Goal: Transaction & Acquisition: Purchase product/service

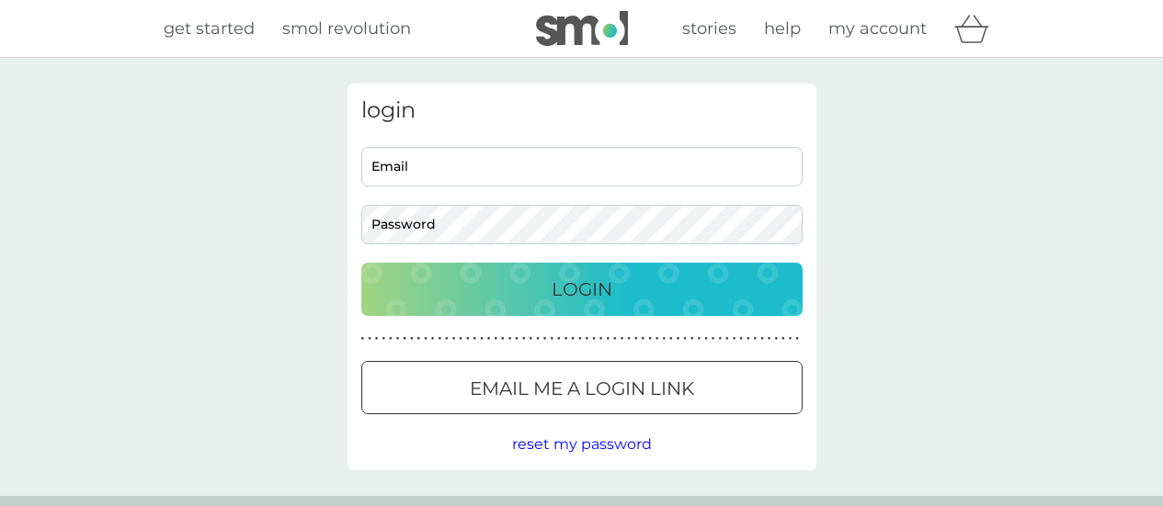
click at [869, 24] on span "my account" at bounding box center [877, 28] width 98 height 20
type input "tchernegak@gmail.com"
click at [869, 25] on span "my account" at bounding box center [877, 28] width 98 height 20
click at [585, 279] on p "Login" at bounding box center [581, 289] width 61 height 29
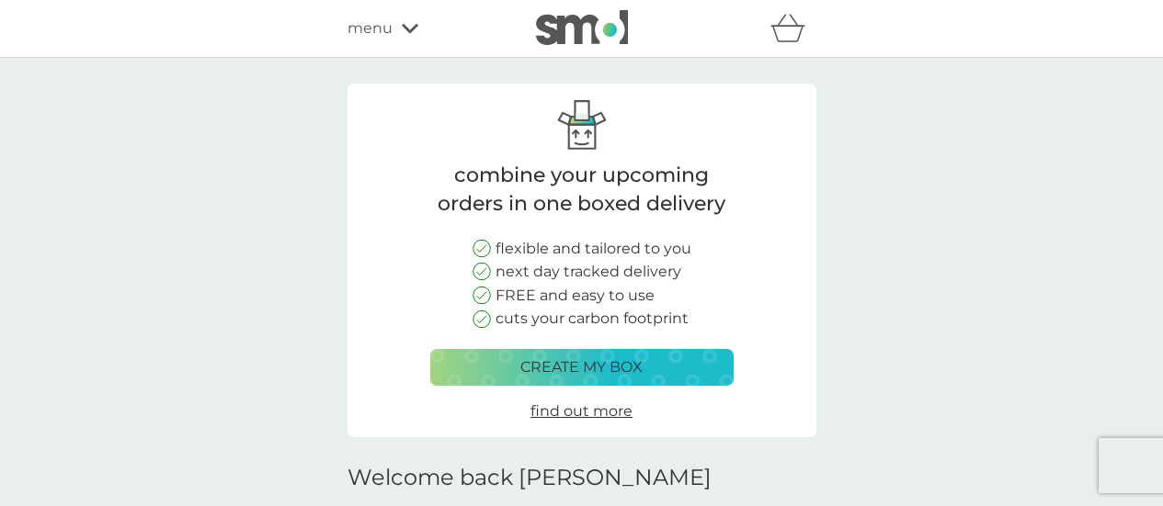
click at [411, 23] on icon at bounding box center [410, 28] width 17 height 11
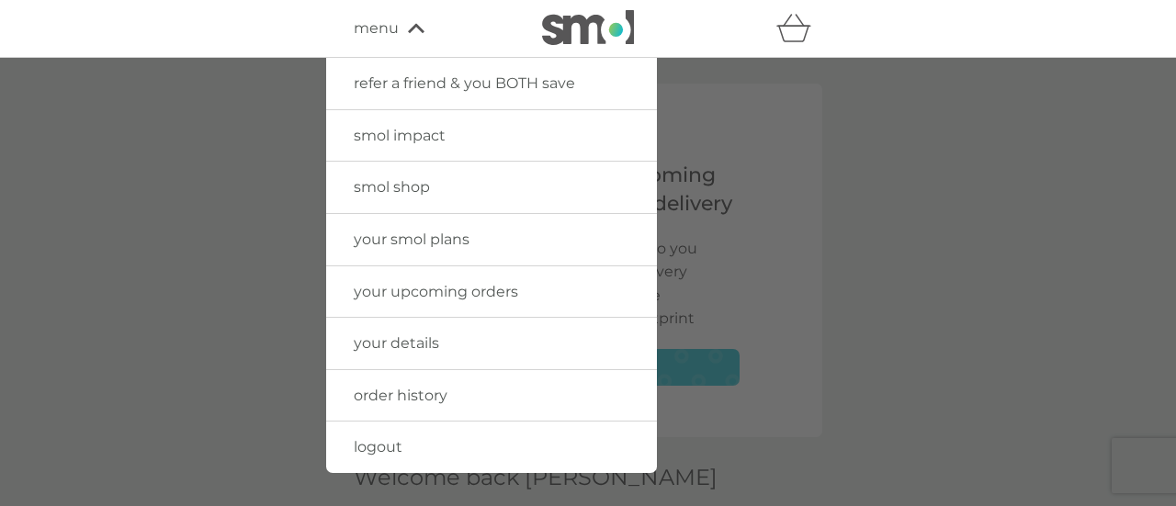
click at [458, 240] on span "your smol plans" at bounding box center [412, 239] width 116 height 17
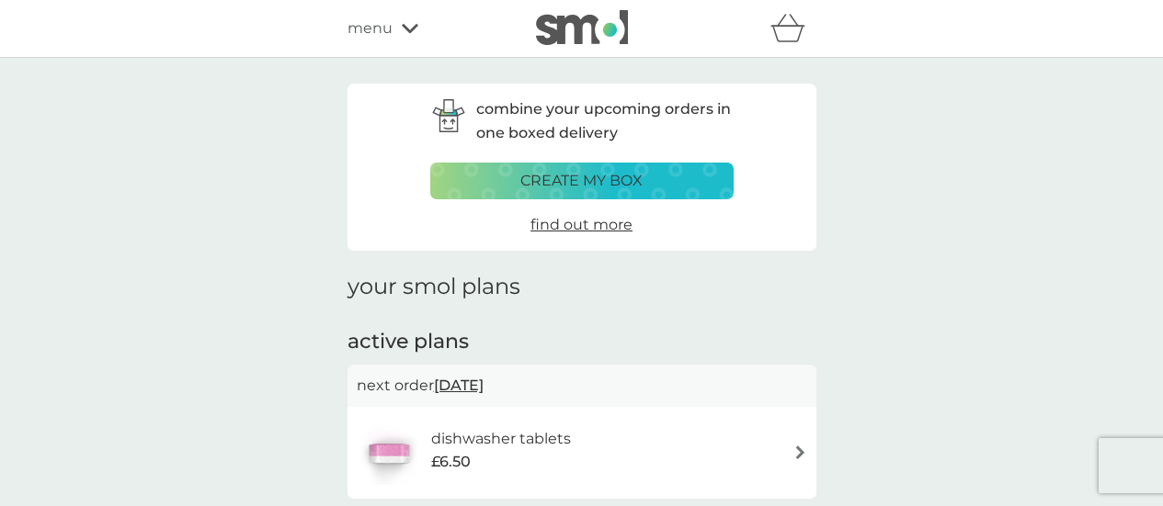
scroll to position [276, 0]
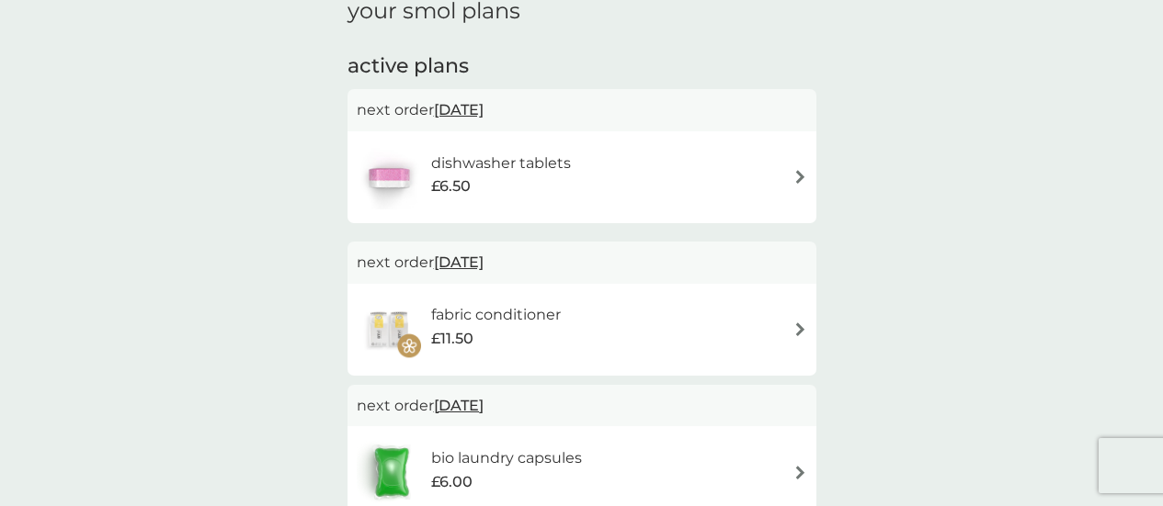
click at [699, 177] on div "dishwasher tablets £6.50" at bounding box center [582, 177] width 450 height 64
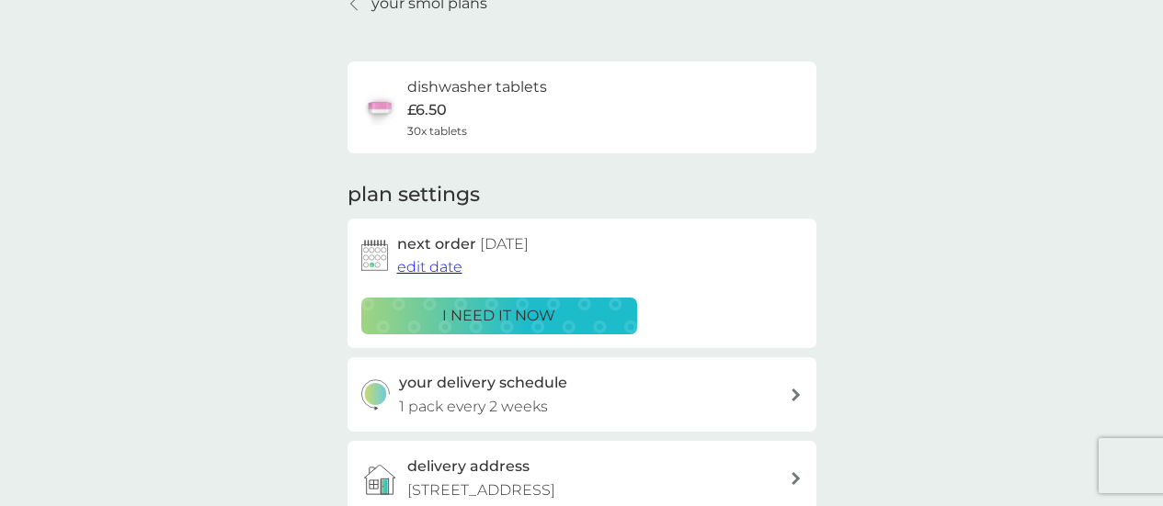
scroll to position [184, 0]
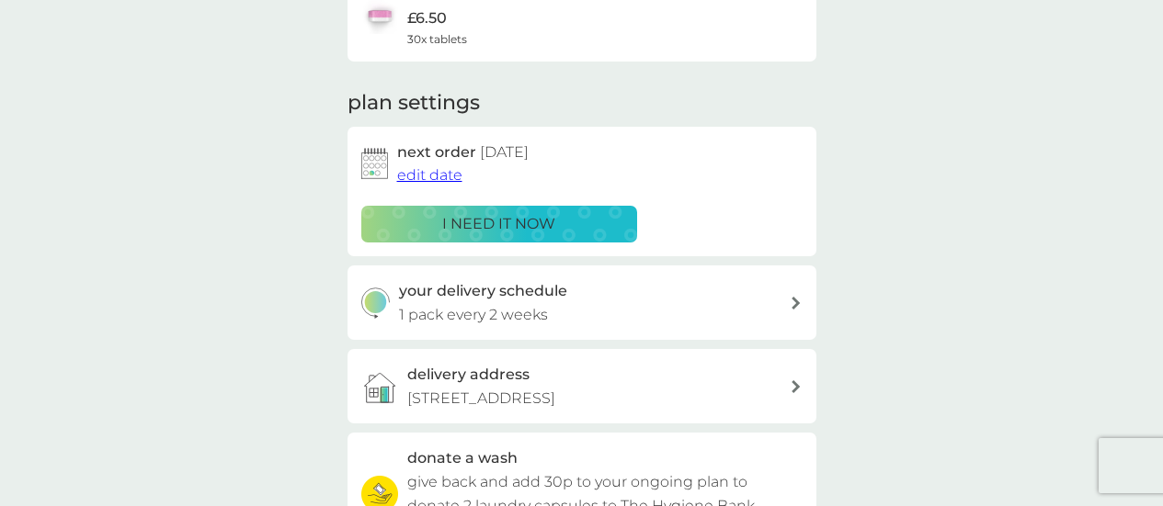
click at [447, 170] on span "edit date" at bounding box center [429, 174] width 65 height 17
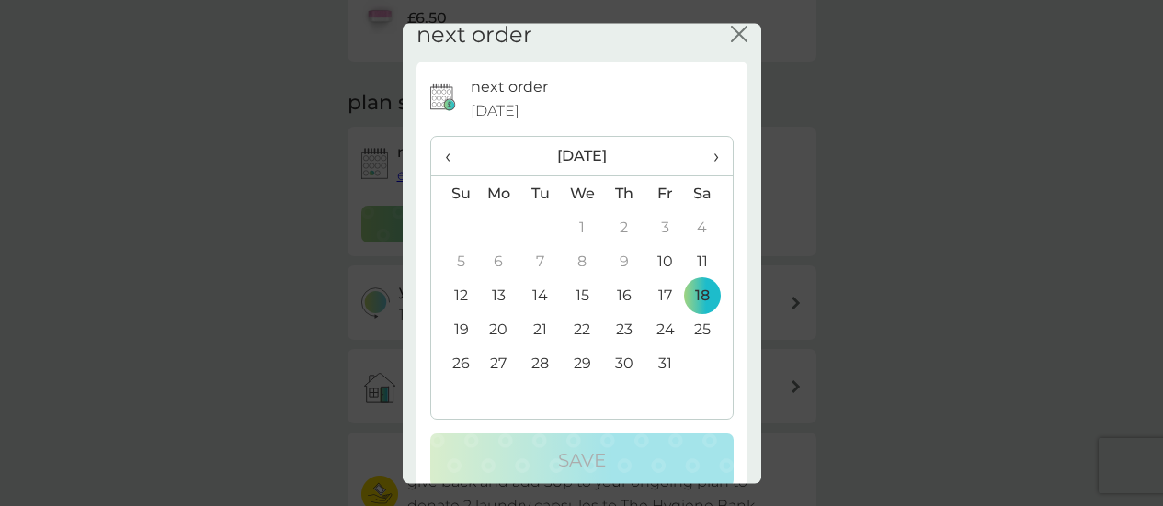
scroll to position [0, 0]
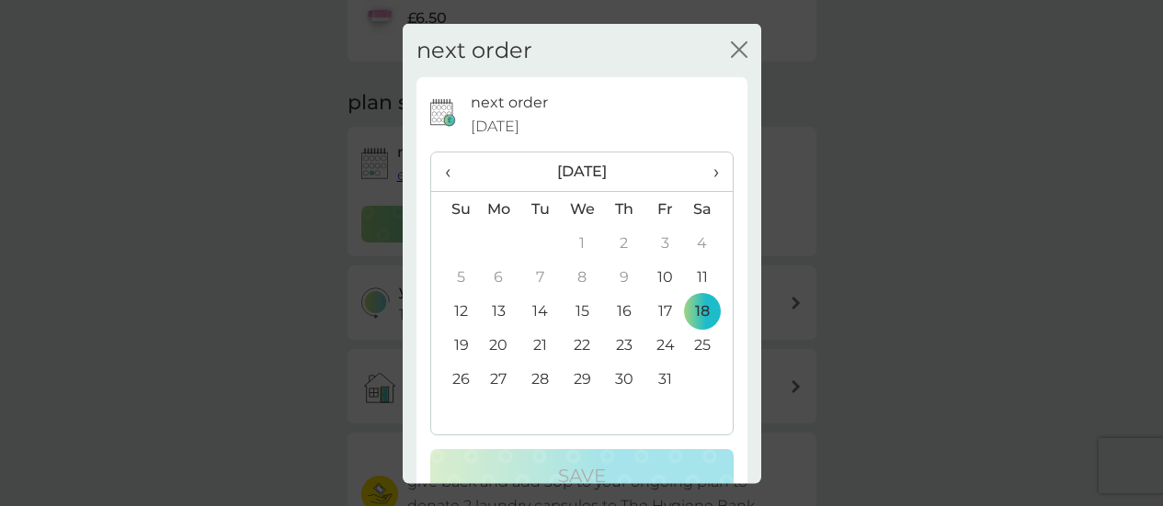
click at [715, 55] on div "next order close" at bounding box center [582, 50] width 358 height 54
click at [731, 37] on div "close" at bounding box center [739, 50] width 17 height 27
click at [731, 43] on icon "close" at bounding box center [739, 48] width 17 height 17
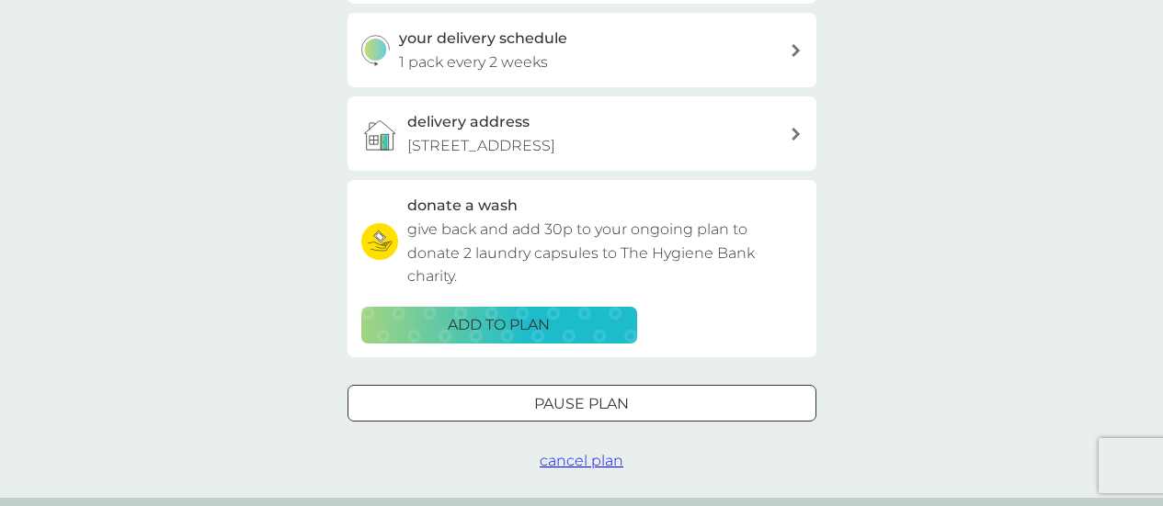
scroll to position [459, 0]
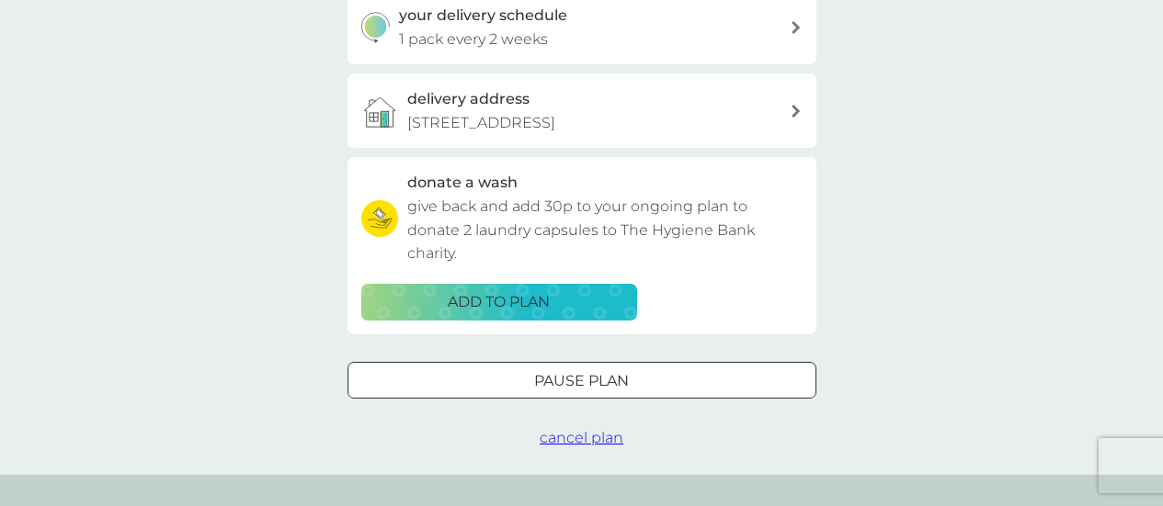
click at [619, 379] on p "Pause plan" at bounding box center [581, 381] width 95 height 24
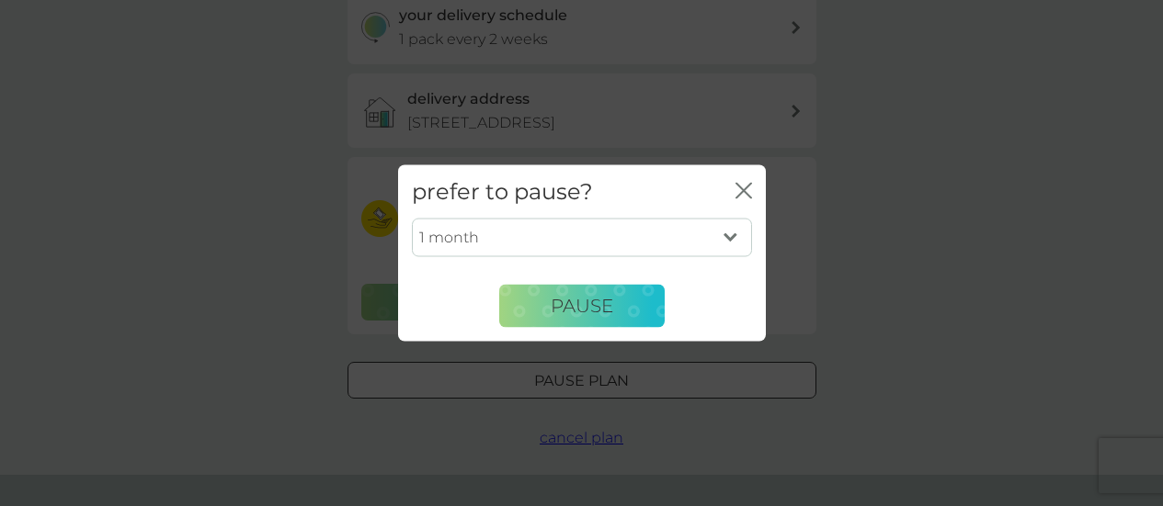
click at [540, 238] on select "1 month 2 months 3 months 4 months 5 months 6 months" at bounding box center [582, 238] width 340 height 39
select select "2"
click at [412, 219] on select "1 month 2 months 3 months 4 months 5 months 6 months" at bounding box center [582, 238] width 340 height 39
click at [557, 303] on span "Pause" at bounding box center [581, 306] width 62 height 22
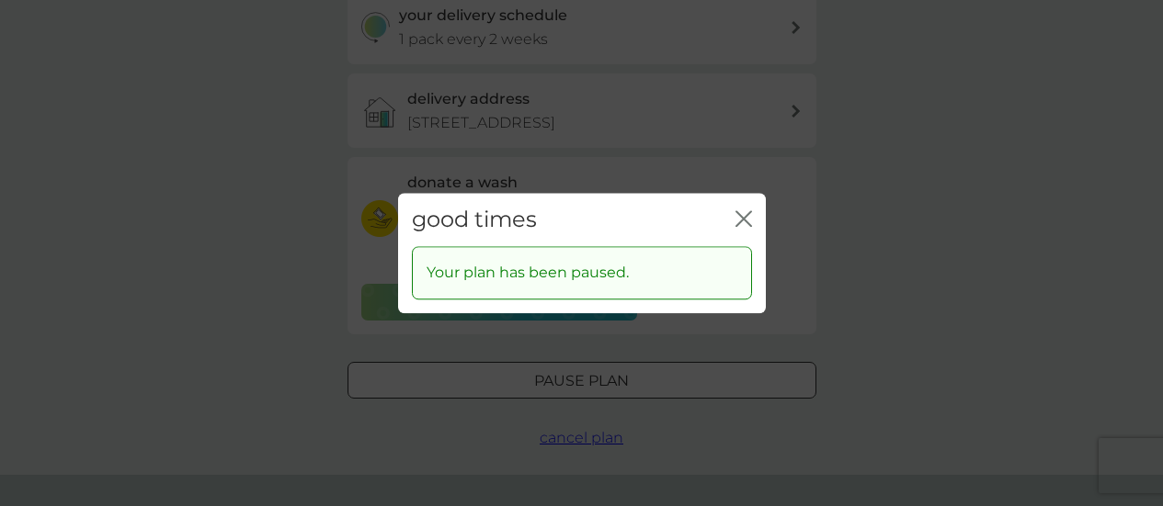
click at [745, 215] on icon "close" at bounding box center [746, 218] width 7 height 15
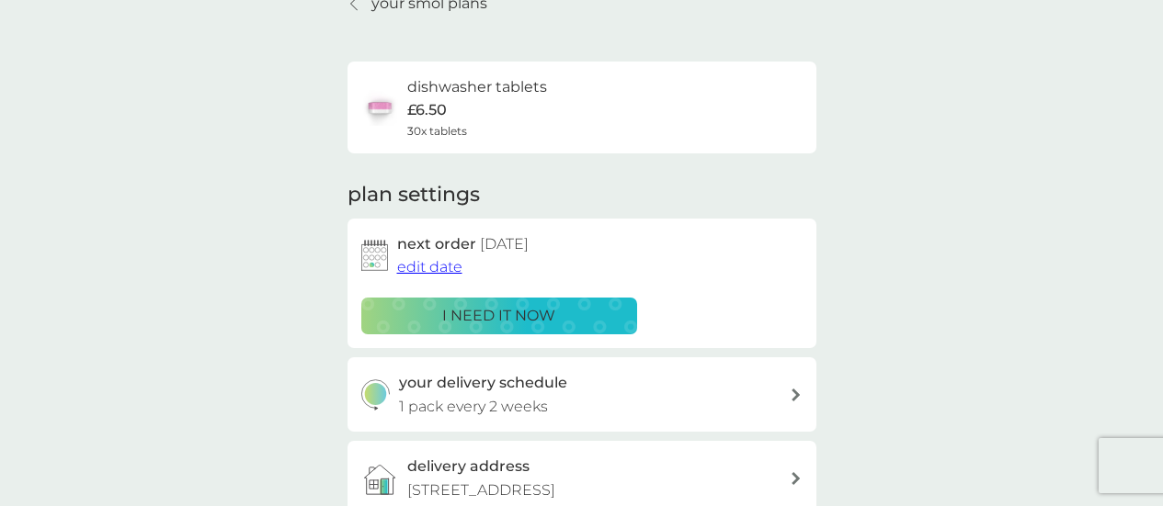
scroll to position [0, 0]
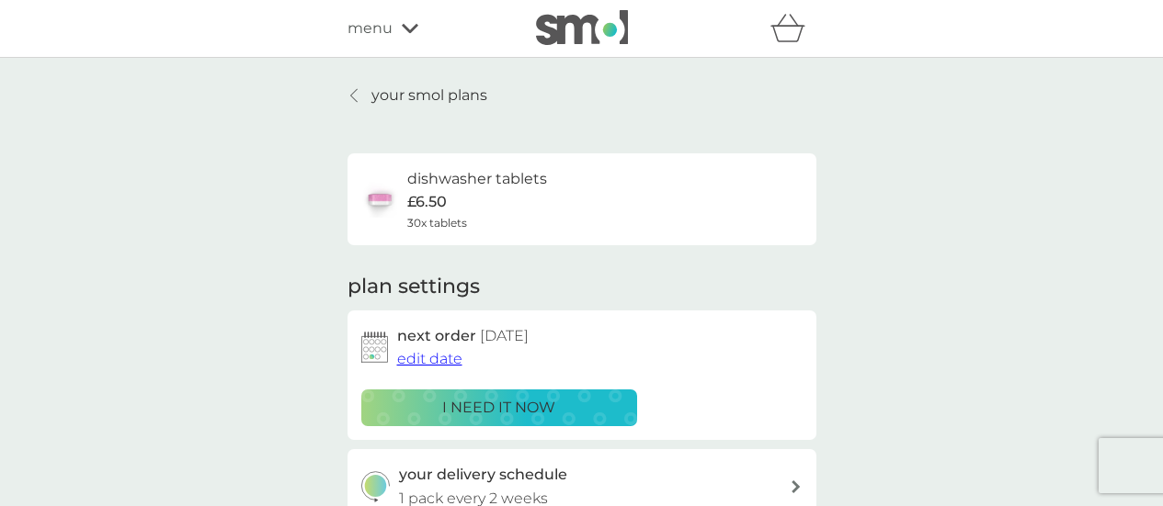
click at [361, 100] on link "your smol plans" at bounding box center [417, 96] width 140 height 24
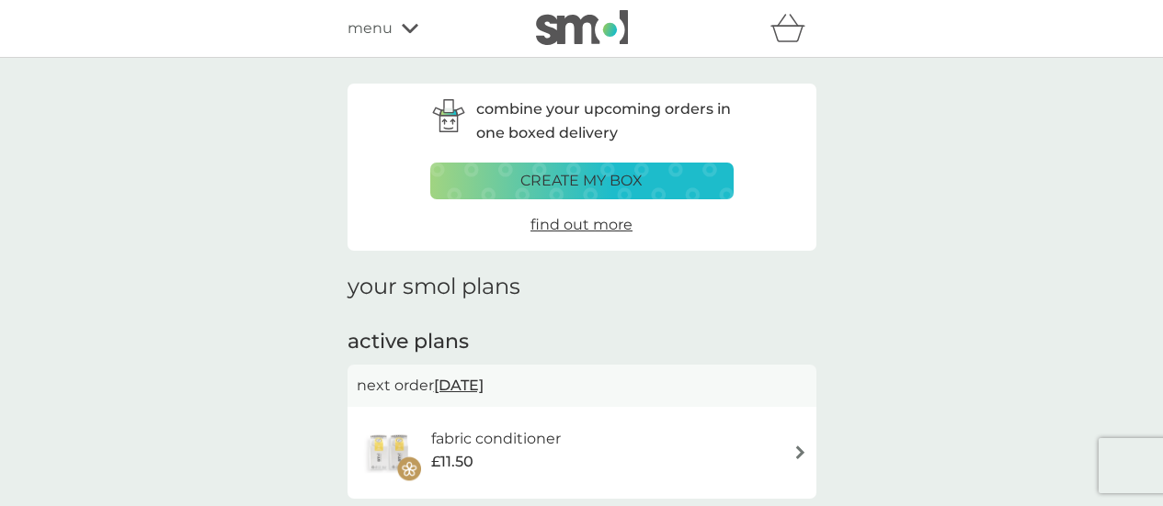
scroll to position [184, 0]
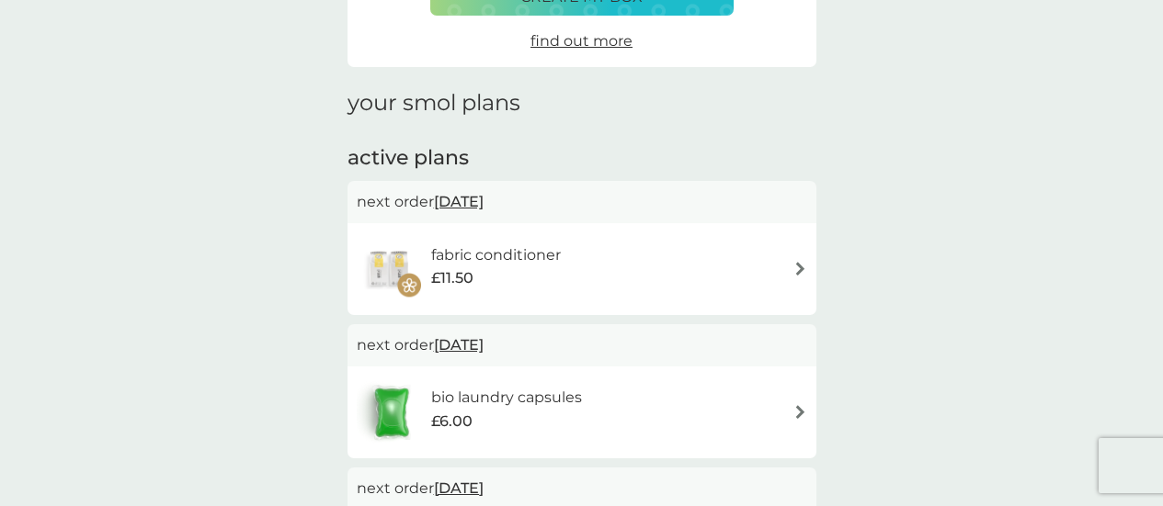
click at [561, 256] on h6 "fabric conditioner" at bounding box center [496, 256] width 130 height 24
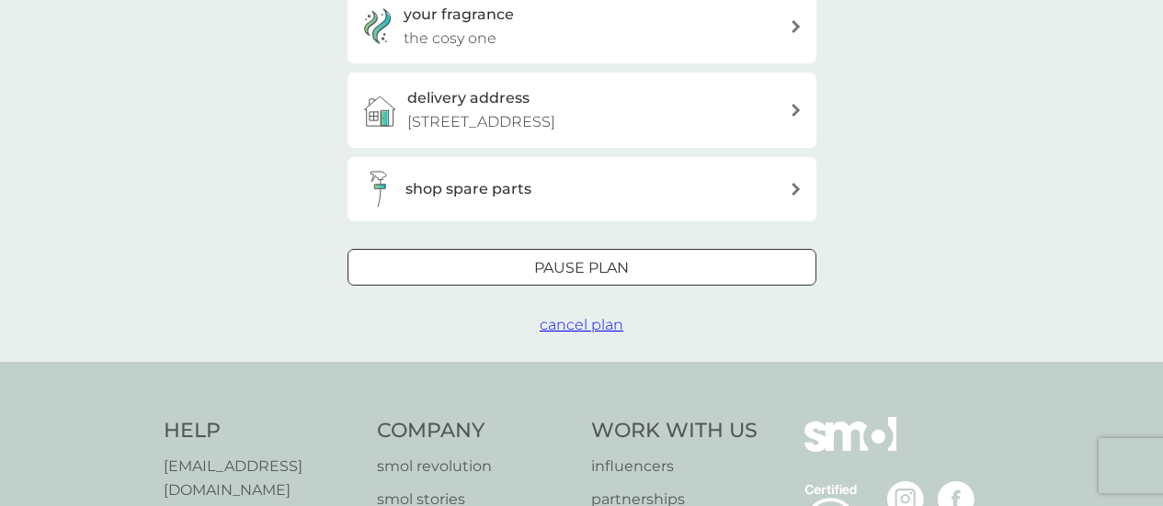
scroll to position [551, 0]
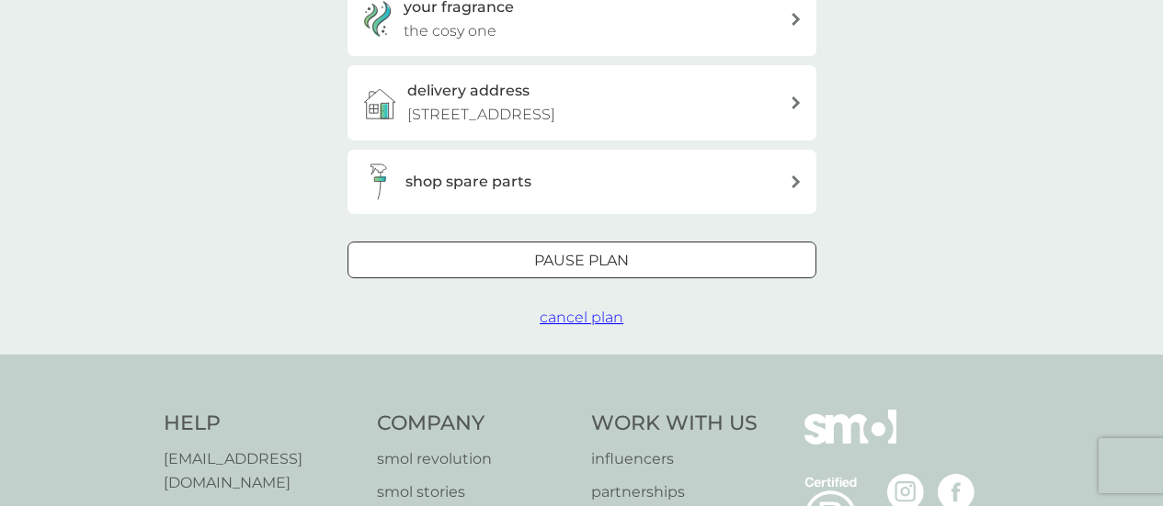
click at [595, 245] on button "Pause plan" at bounding box center [581, 260] width 469 height 37
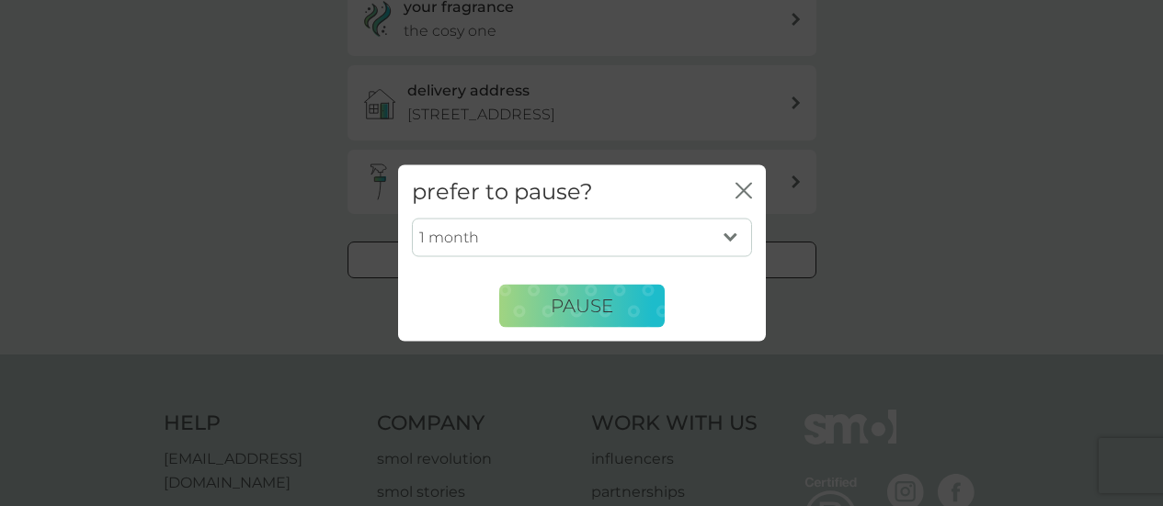
click at [572, 235] on select "1 month 2 months 3 months 4 months 5 months 6 months" at bounding box center [582, 238] width 340 height 39
select select "2"
click at [412, 219] on select "1 month 2 months 3 months 4 months 5 months 6 months" at bounding box center [582, 238] width 340 height 39
click at [538, 300] on button "Pause" at bounding box center [581, 306] width 165 height 44
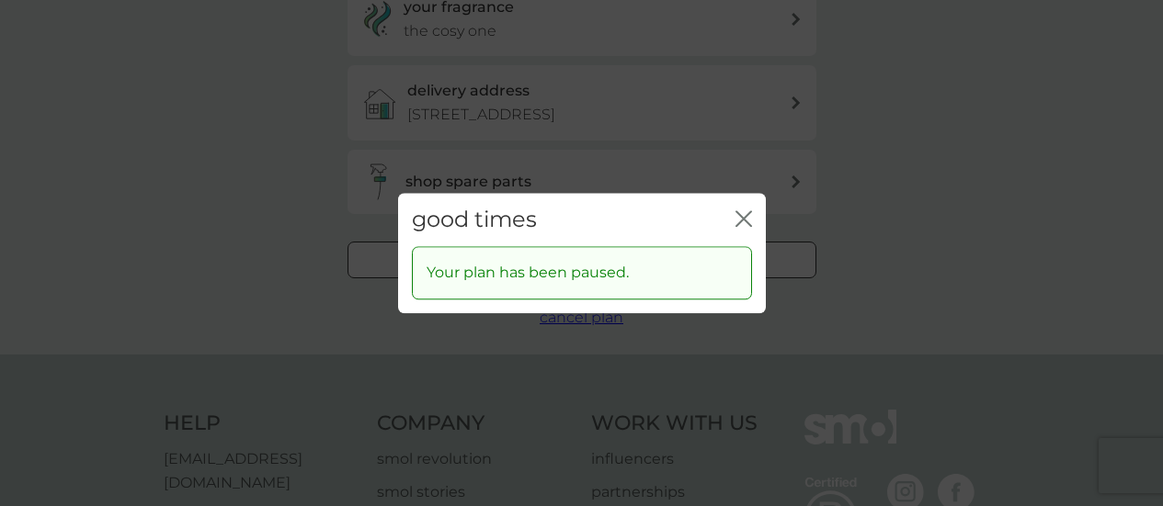
click at [749, 210] on icon "close" at bounding box center [743, 218] width 17 height 17
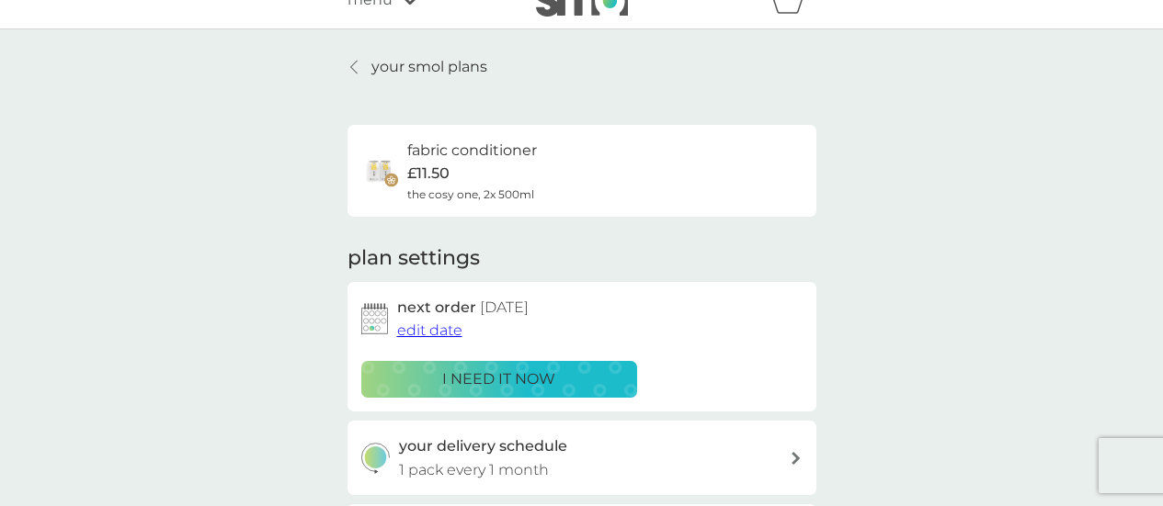
scroll to position [0, 0]
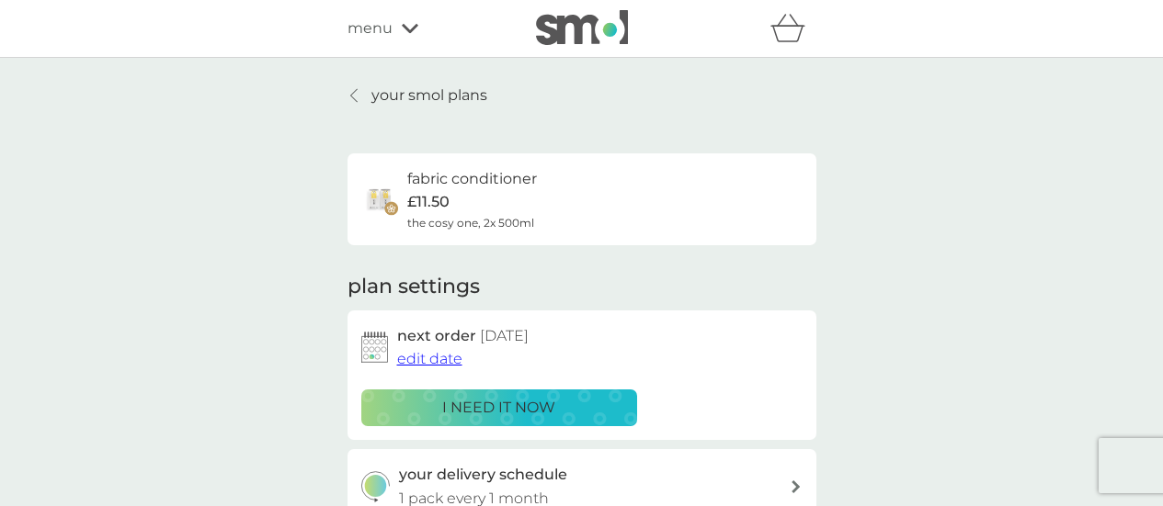
click at [347, 89] on link "your smol plans" at bounding box center [417, 96] width 140 height 24
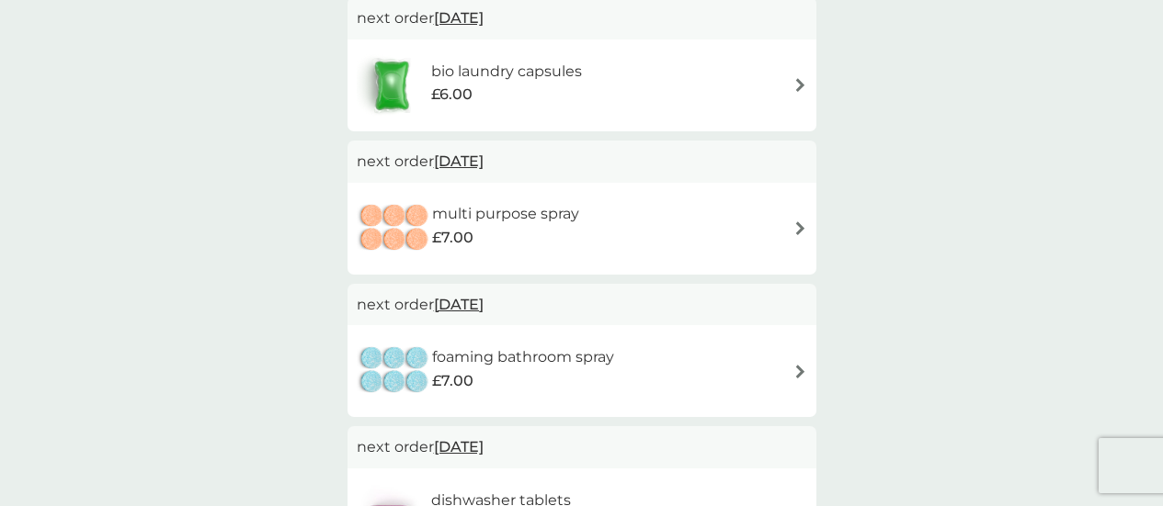
scroll to position [276, 0]
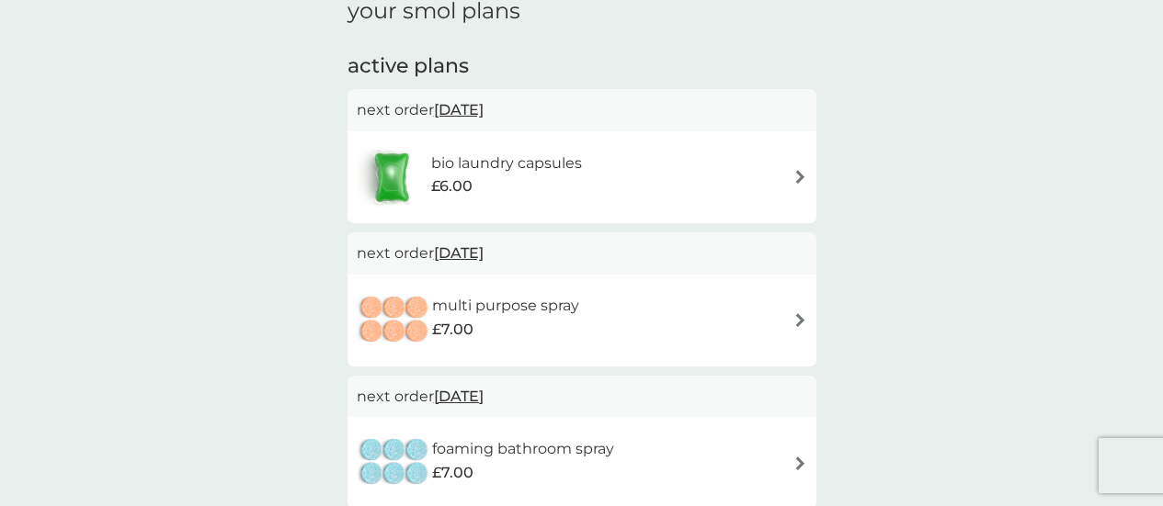
click at [573, 157] on h6 "bio laundry capsules" at bounding box center [506, 164] width 151 height 24
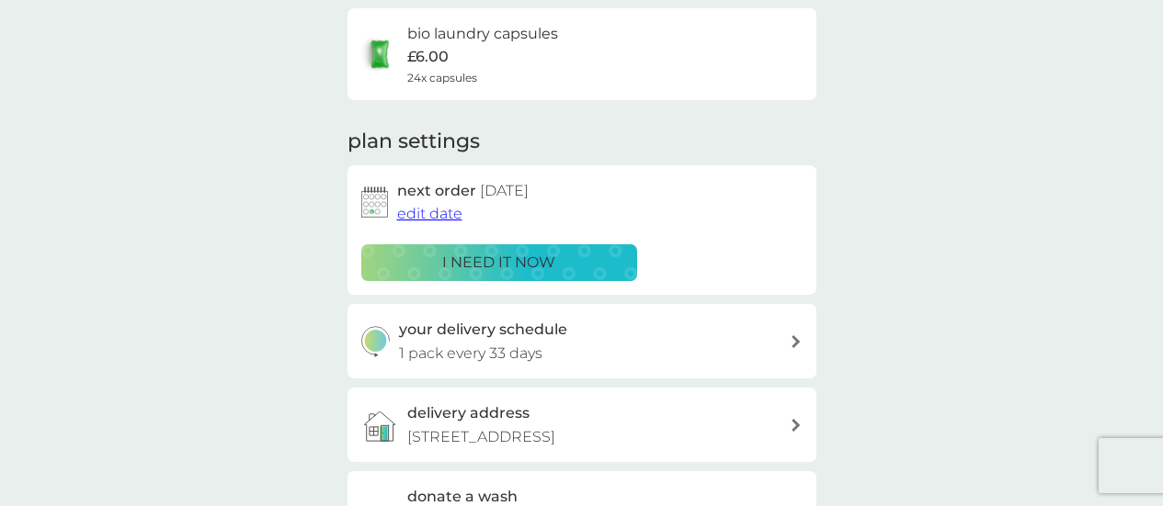
scroll to position [184, 0]
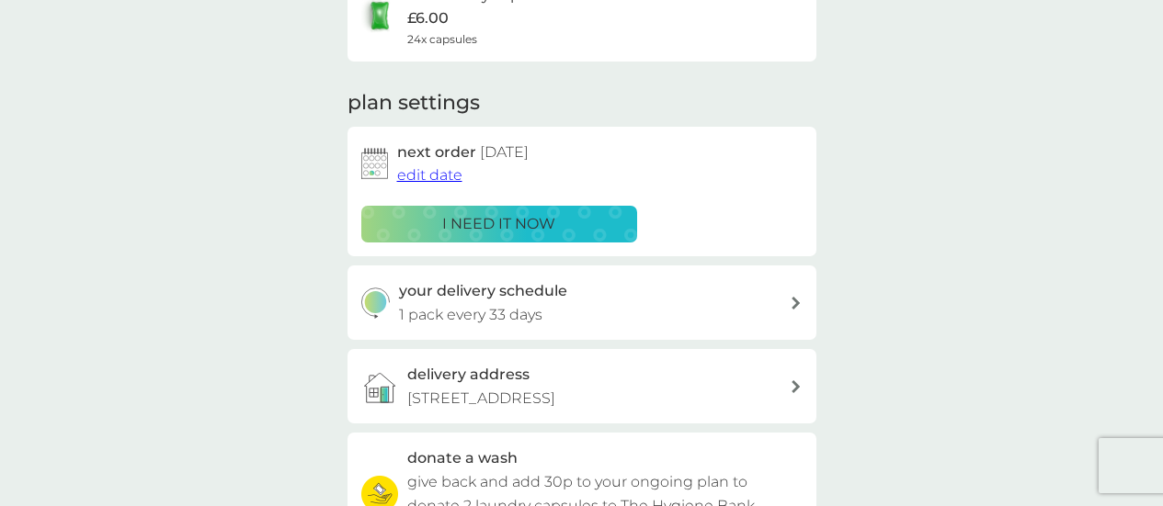
click at [453, 223] on p "i need it now" at bounding box center [498, 224] width 113 height 24
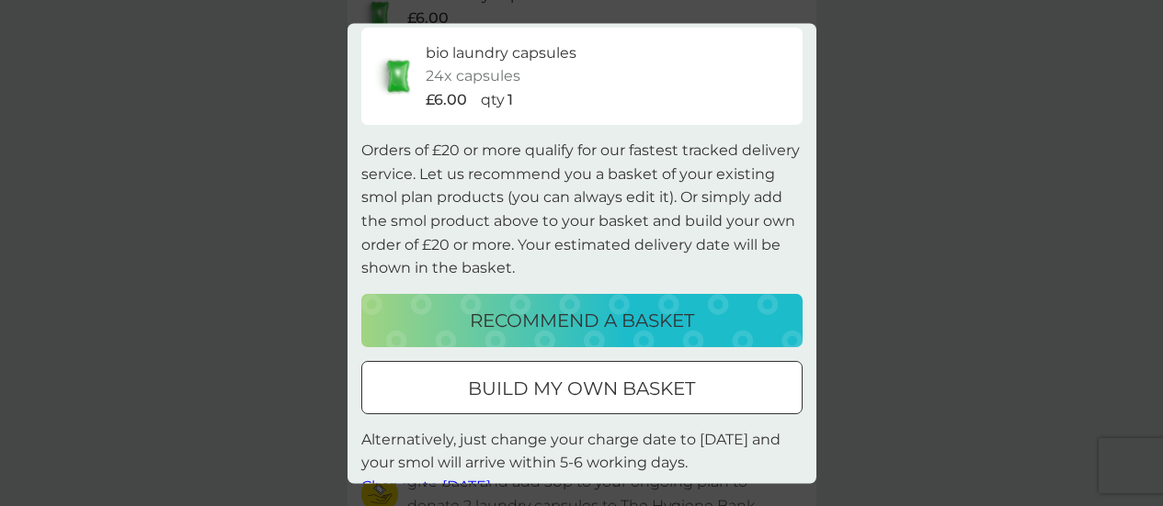
scroll to position [89, 0]
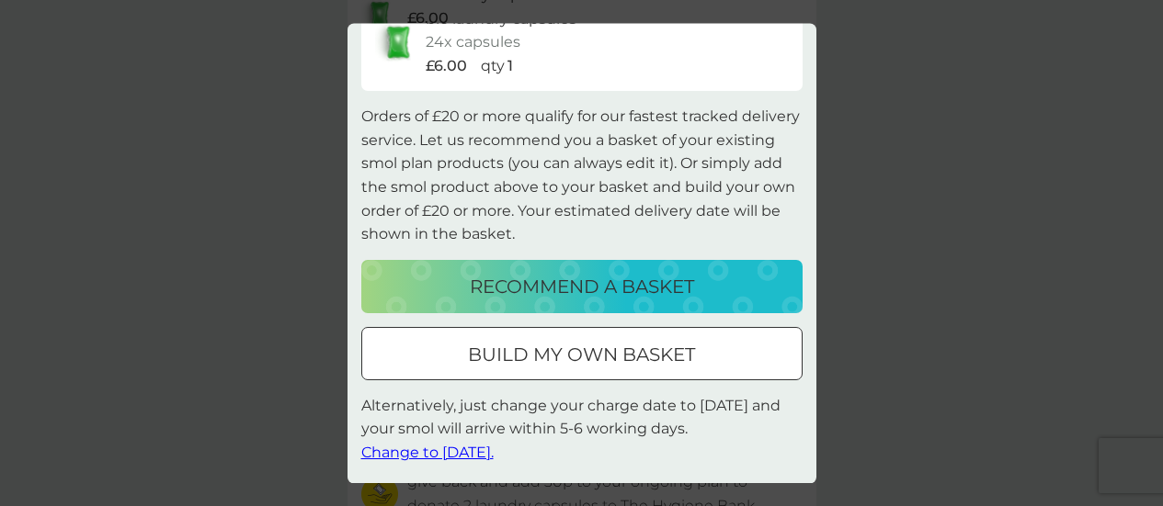
click at [581, 281] on p "recommend a basket" at bounding box center [582, 286] width 224 height 29
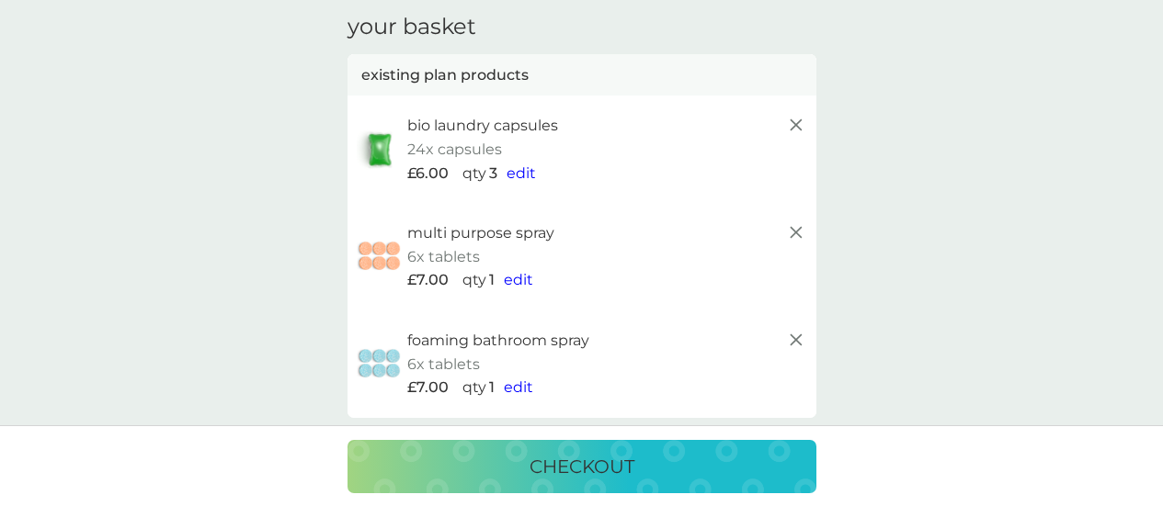
scroll to position [92, 0]
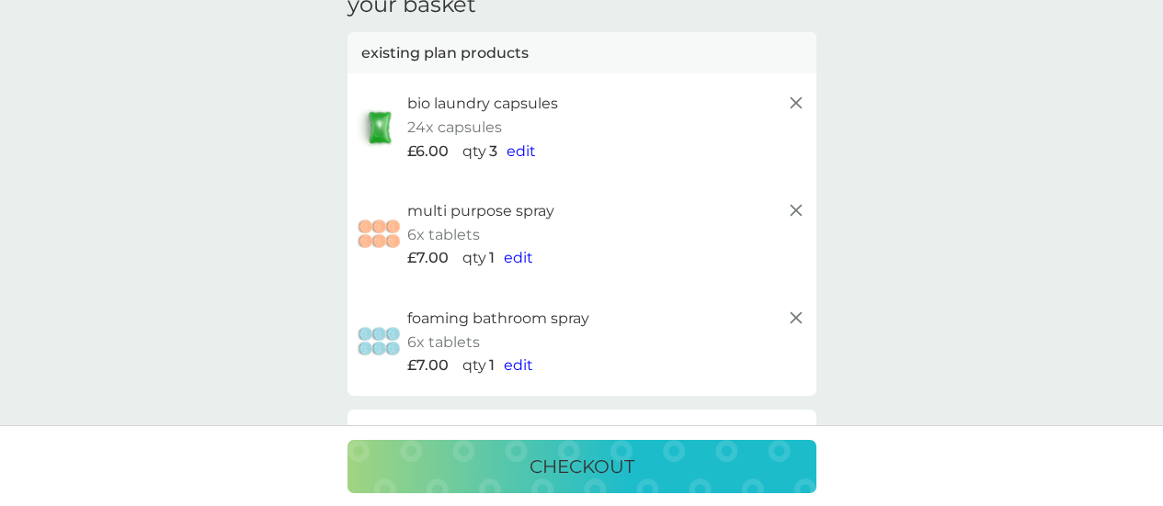
click at [792, 211] on icon at bounding box center [796, 210] width 22 height 22
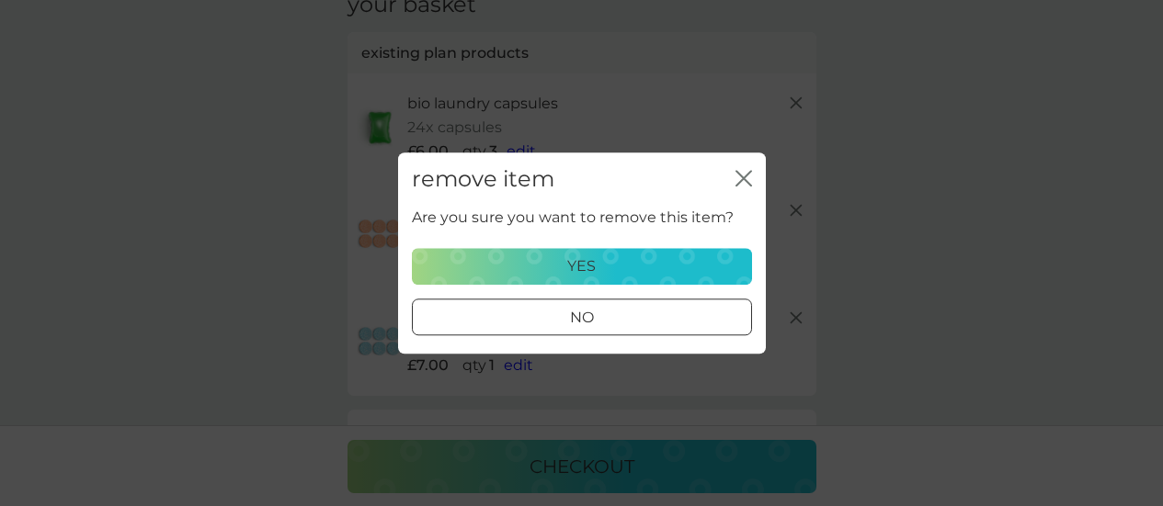
click at [664, 269] on div "yes" at bounding box center [582, 267] width 316 height 24
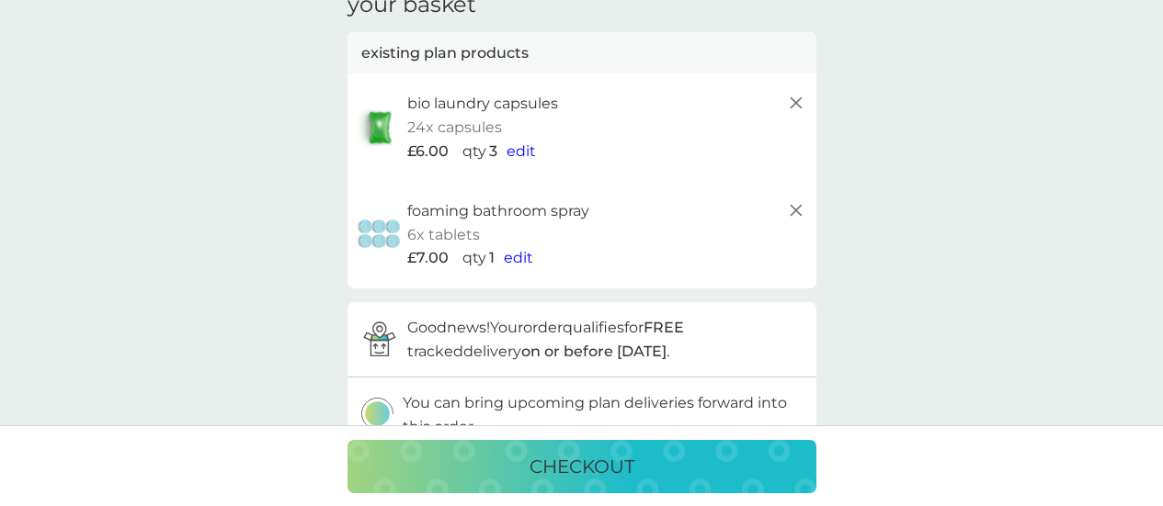
click at [798, 216] on icon at bounding box center [796, 210] width 22 height 22
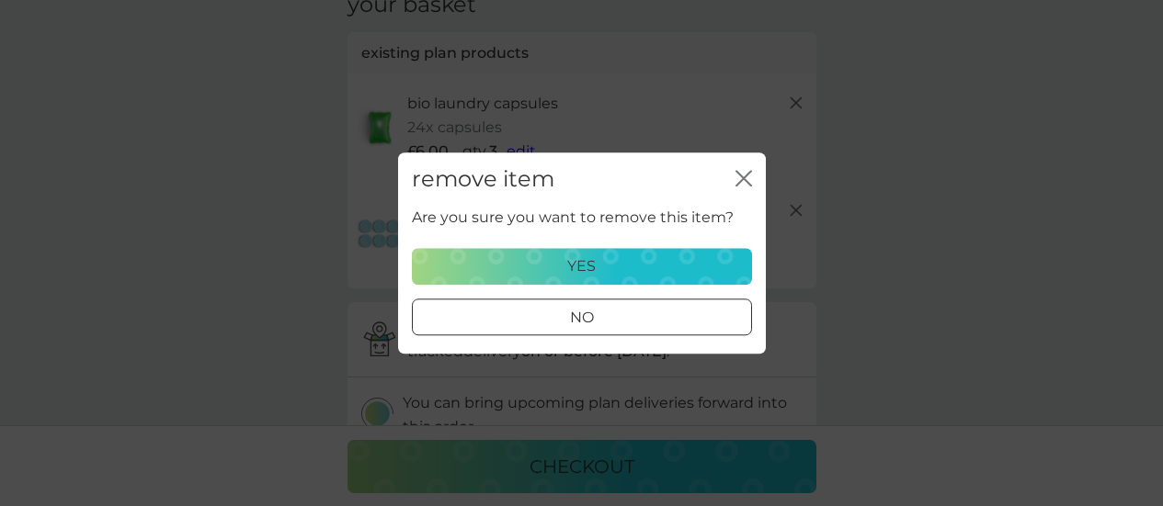
click at [706, 258] on div "yes" at bounding box center [582, 267] width 316 height 24
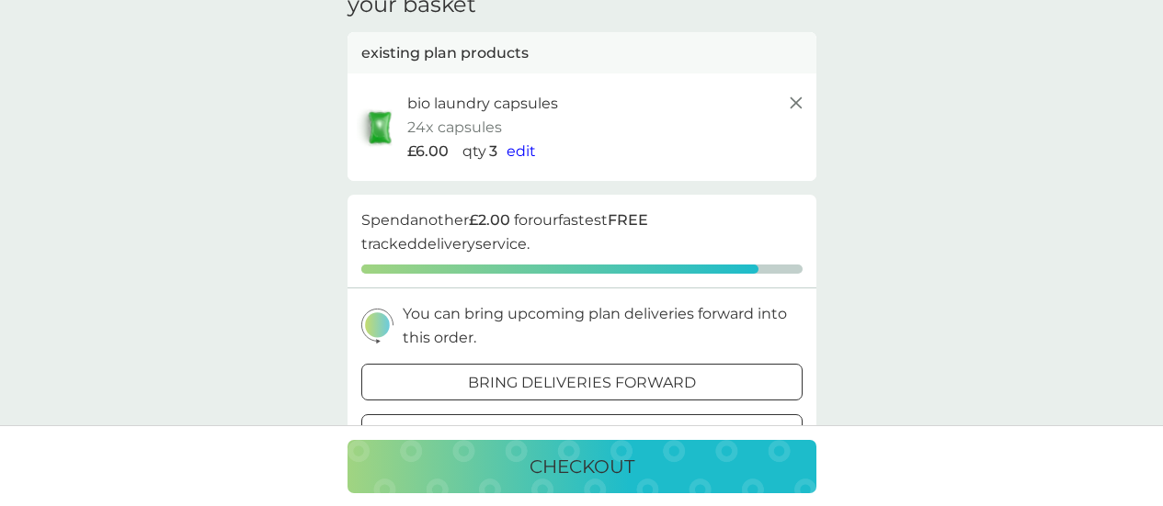
click at [522, 153] on span "edit" at bounding box center [520, 150] width 29 height 17
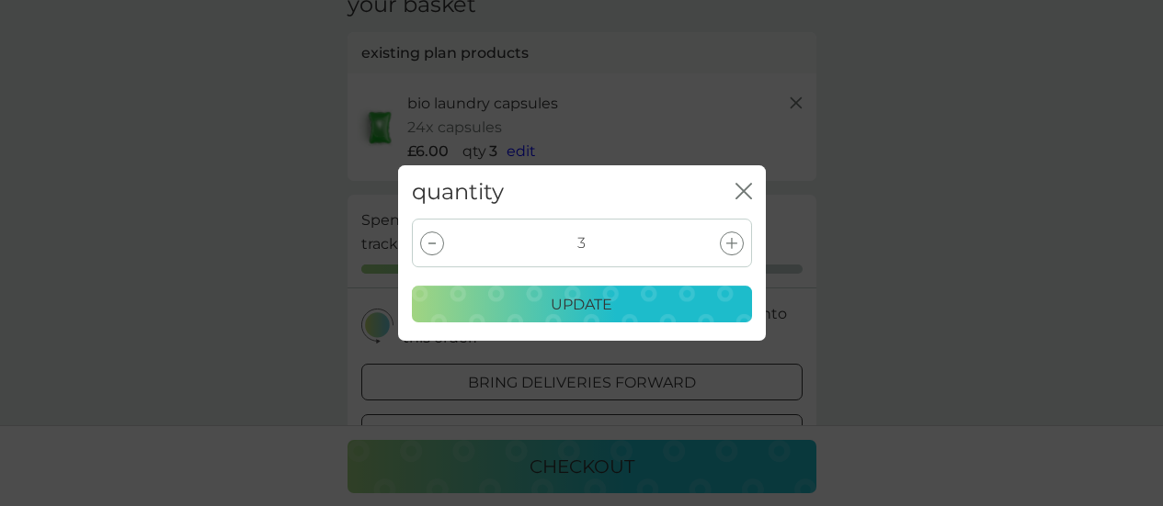
click at [425, 239] on div at bounding box center [432, 244] width 24 height 24
click at [488, 306] on div "update" at bounding box center [582, 305] width 316 height 24
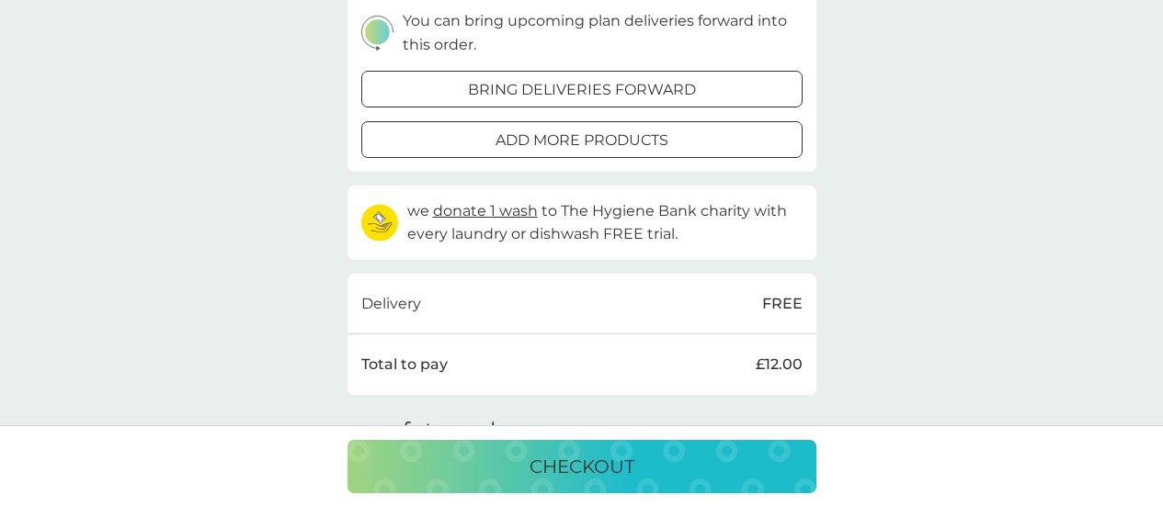
scroll to position [459, 0]
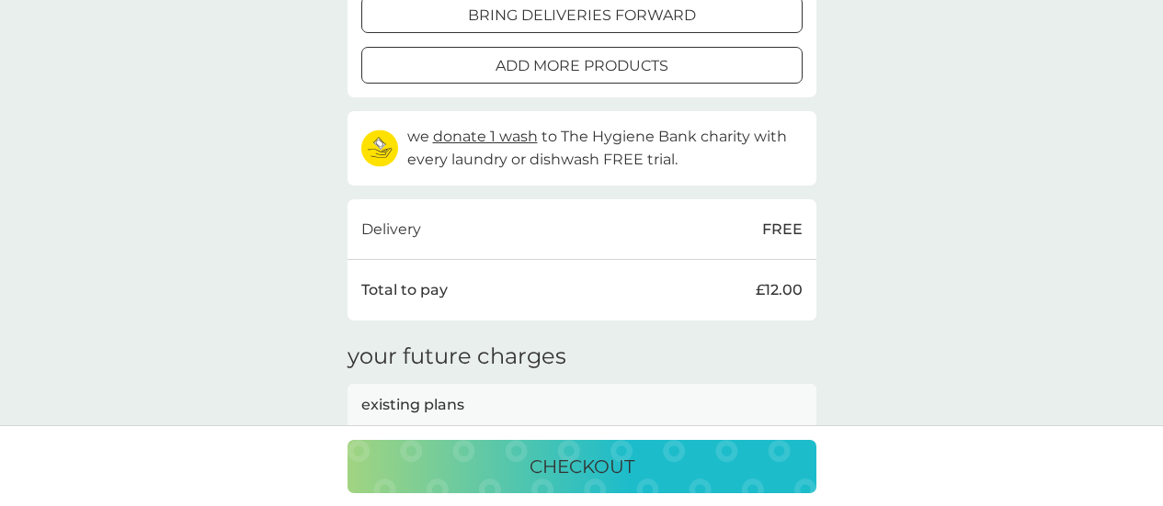
click at [597, 471] on p "checkout" at bounding box center [581, 466] width 105 height 29
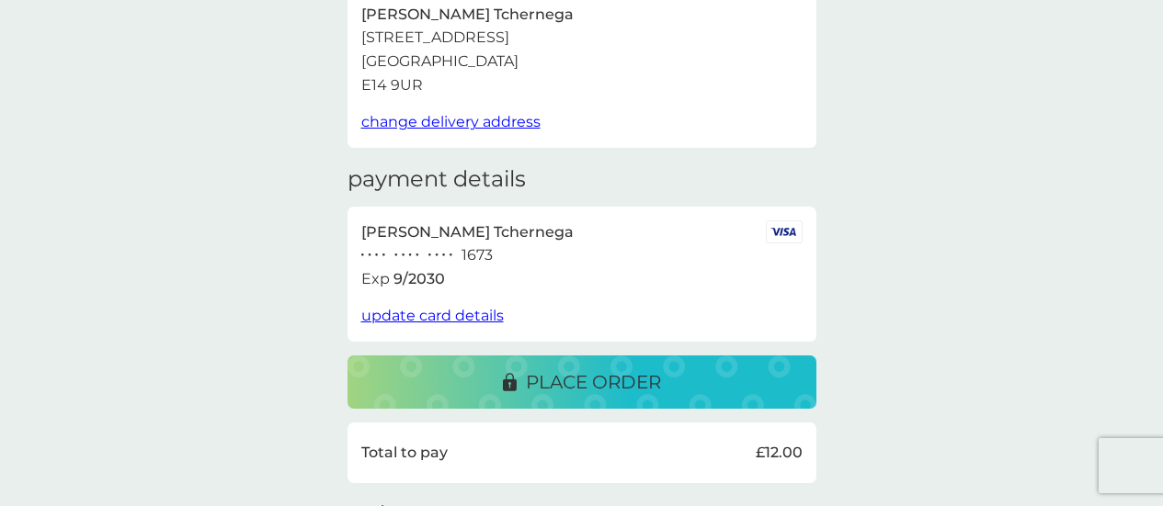
scroll to position [276, 0]
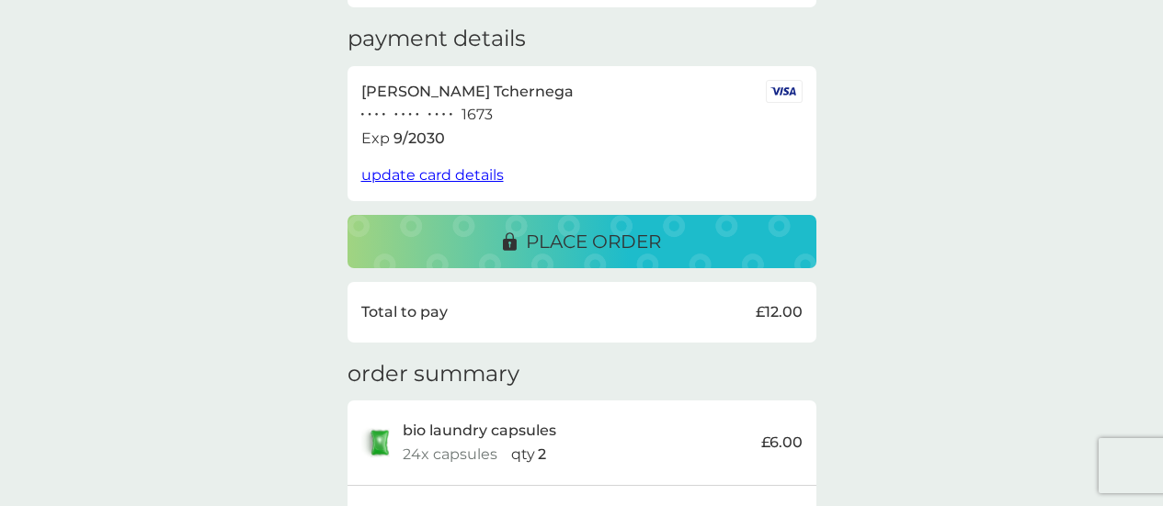
click at [656, 238] on p "place order" at bounding box center [593, 241] width 135 height 29
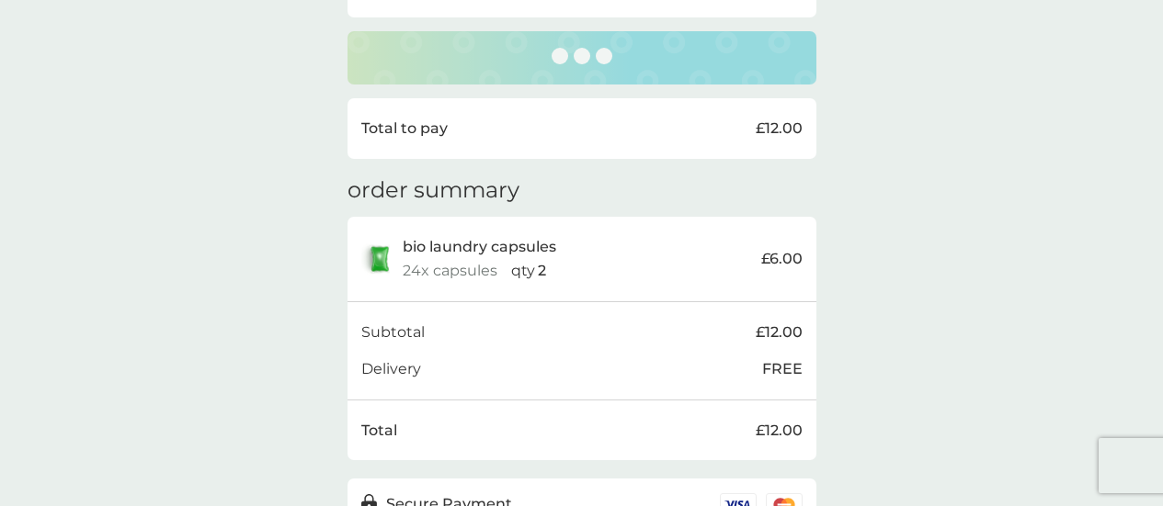
scroll to position [562, 0]
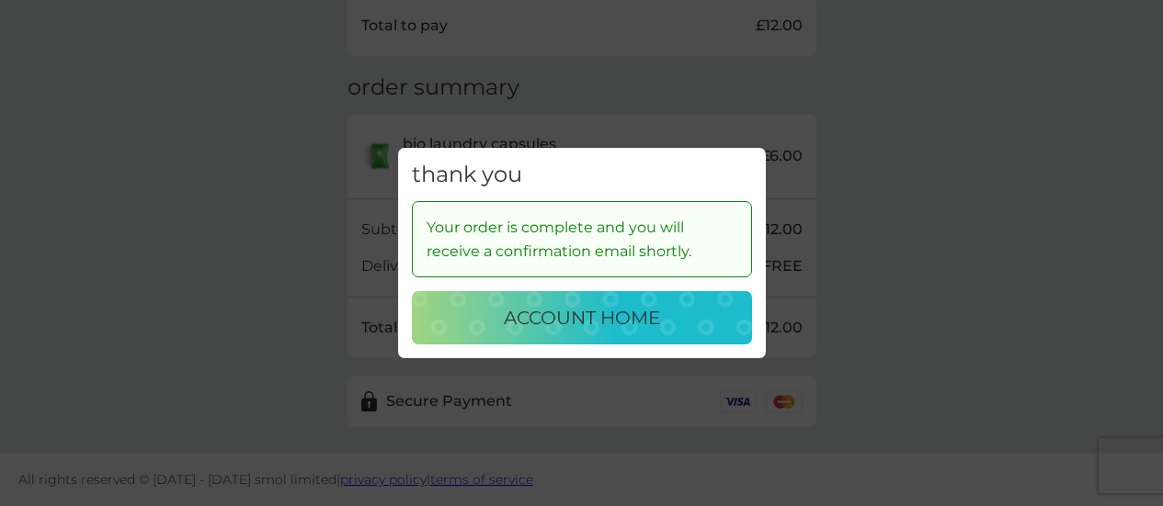
click at [633, 321] on p "account home" at bounding box center [582, 317] width 156 height 29
